Goal: Information Seeking & Learning: Learn about a topic

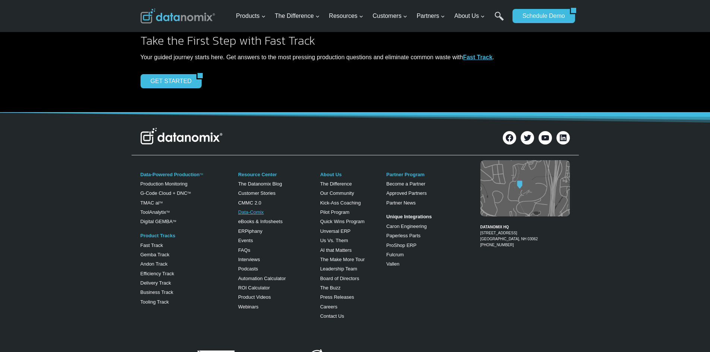
click at [250, 211] on link "Data-Comix" at bounding box center [251, 212] width 26 height 6
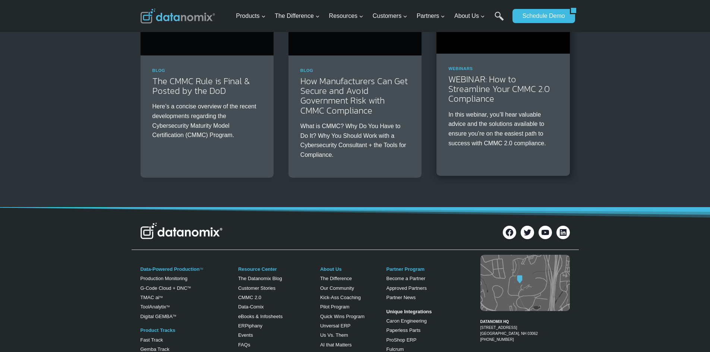
scroll to position [708, 0]
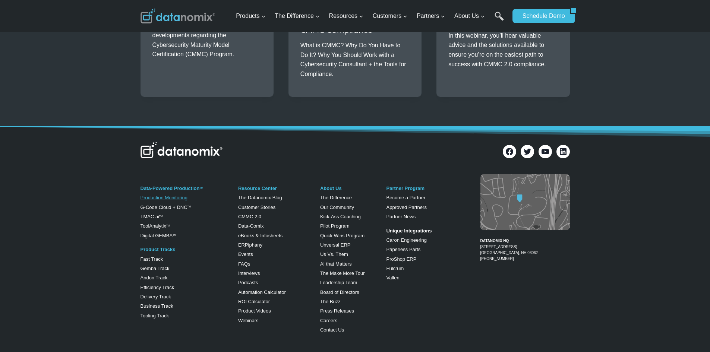
click at [161, 196] on link "Production Monitoring" at bounding box center [163, 198] width 47 height 6
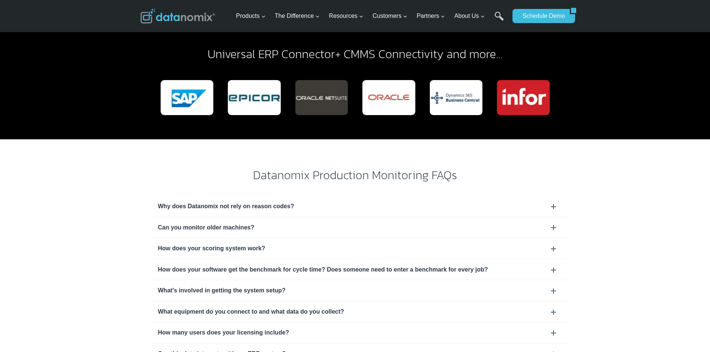
scroll to position [2198, 0]
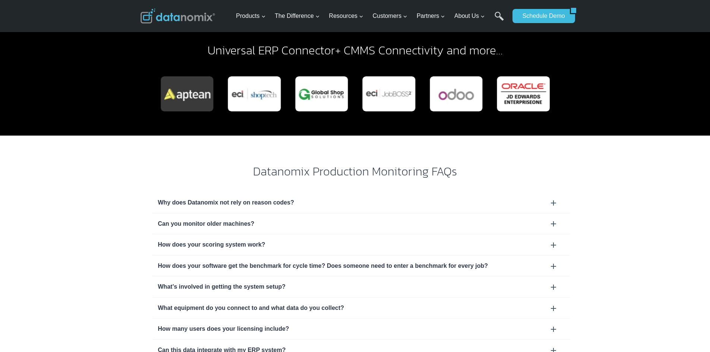
click at [275, 213] on div "Can you monitor older machines?" at bounding box center [360, 223] width 417 height 21
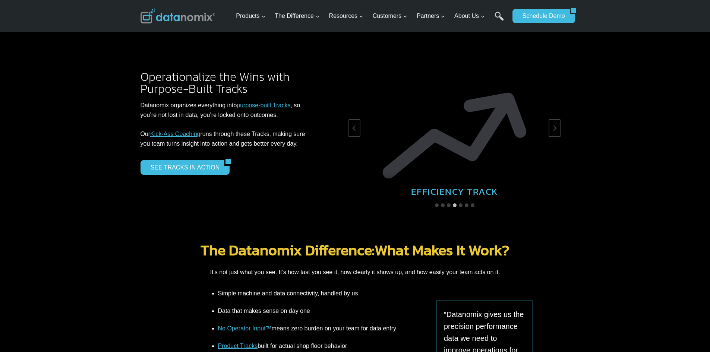
scroll to position [1192, 0]
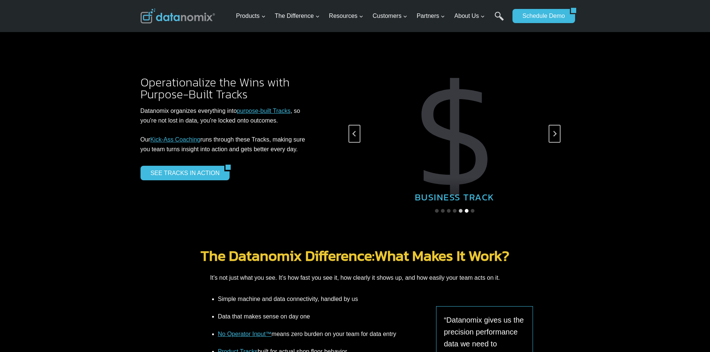
click at [466, 209] on button "Go to slide 6" at bounding box center [467, 211] width 4 height 4
